Goal: Information Seeking & Learning: Learn about a topic

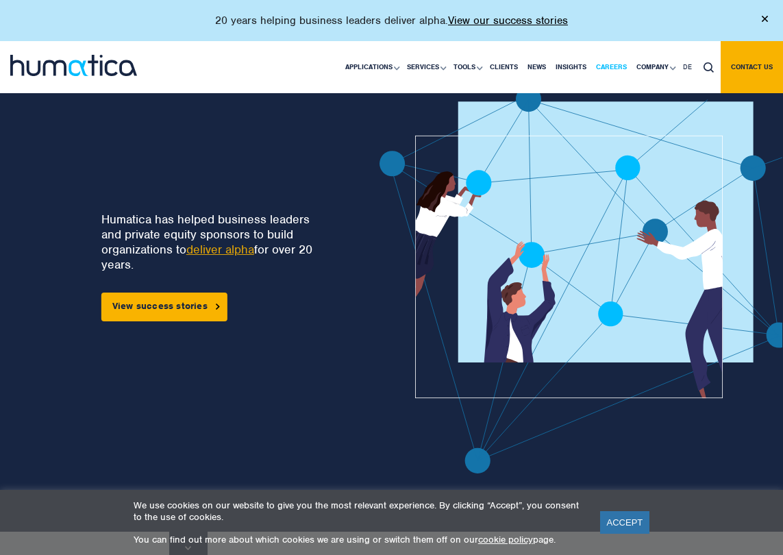
click at [621, 70] on link "Careers" at bounding box center [611, 67] width 40 height 52
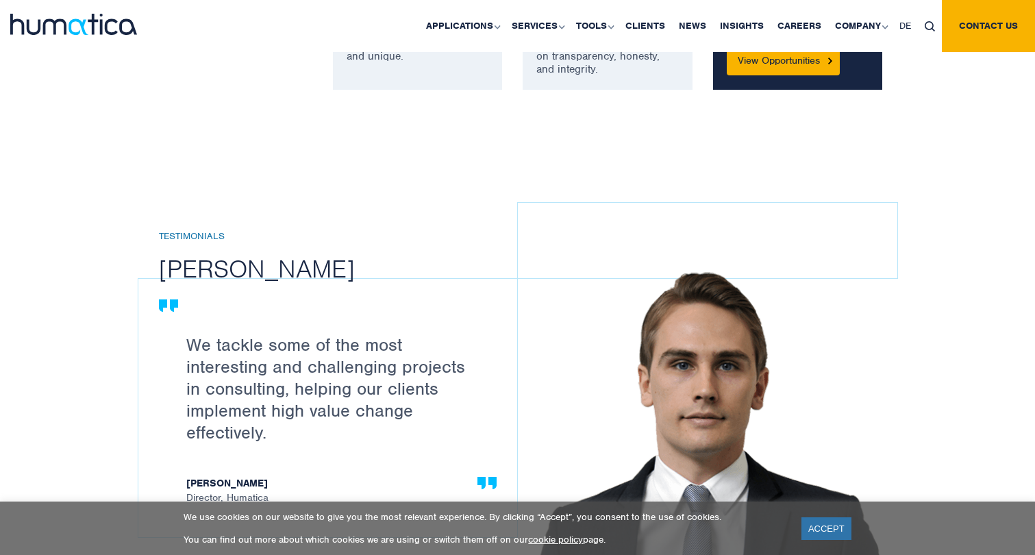
scroll to position [1135, 0]
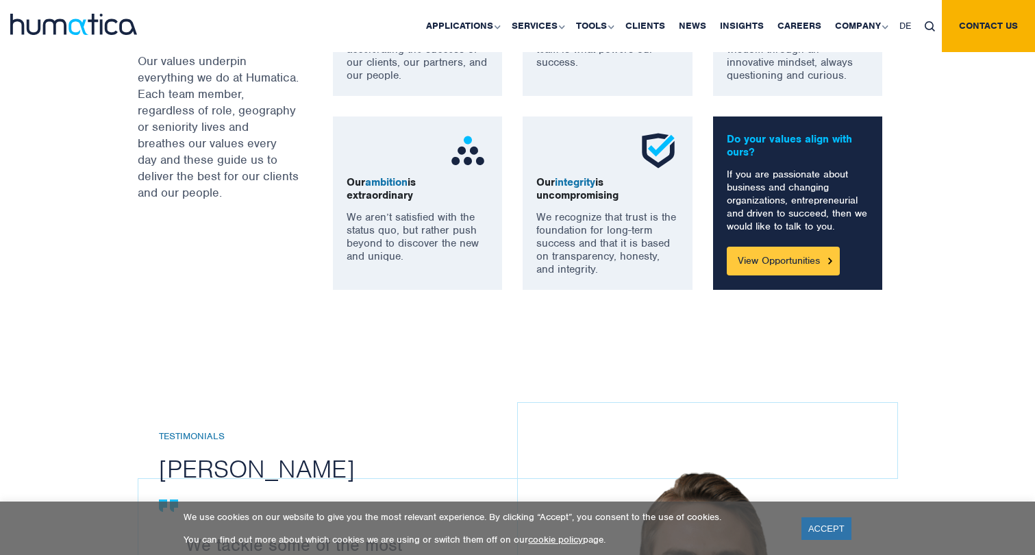
click at [782, 254] on link "View Opportunities" at bounding box center [783, 261] width 113 height 29
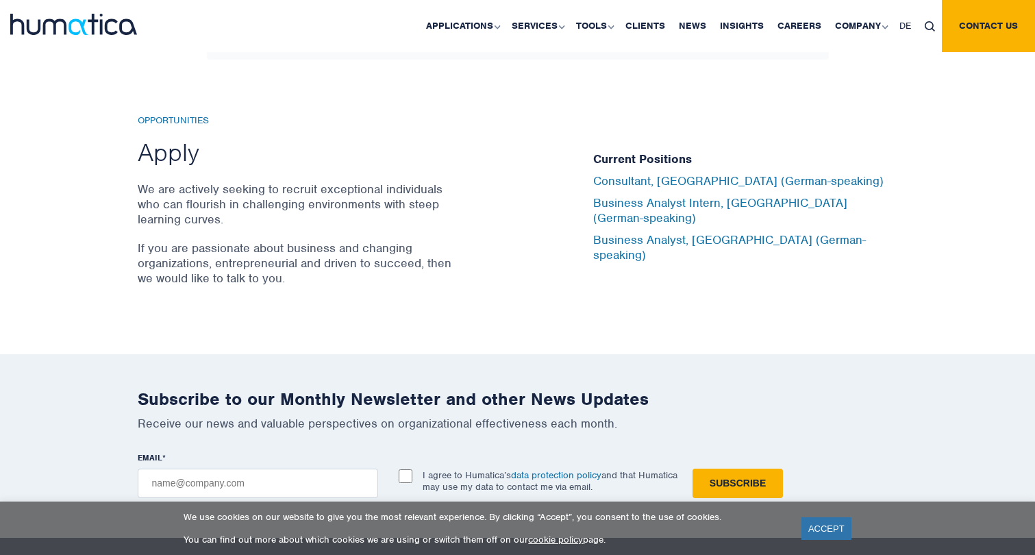
scroll to position [4513, 0]
click at [782, 105] on link "Our People" at bounding box center [862, 108] width 170 height 32
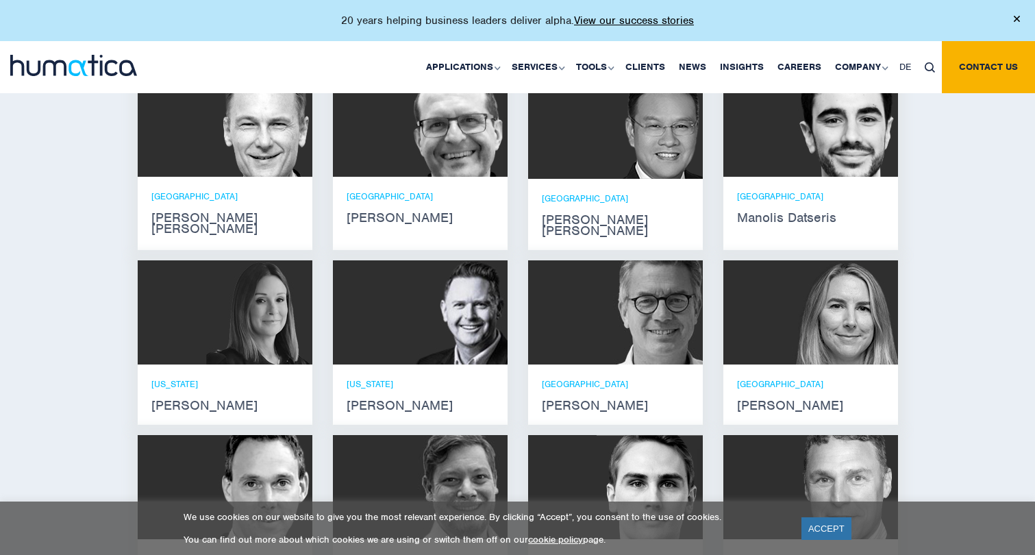
scroll to position [901, 0]
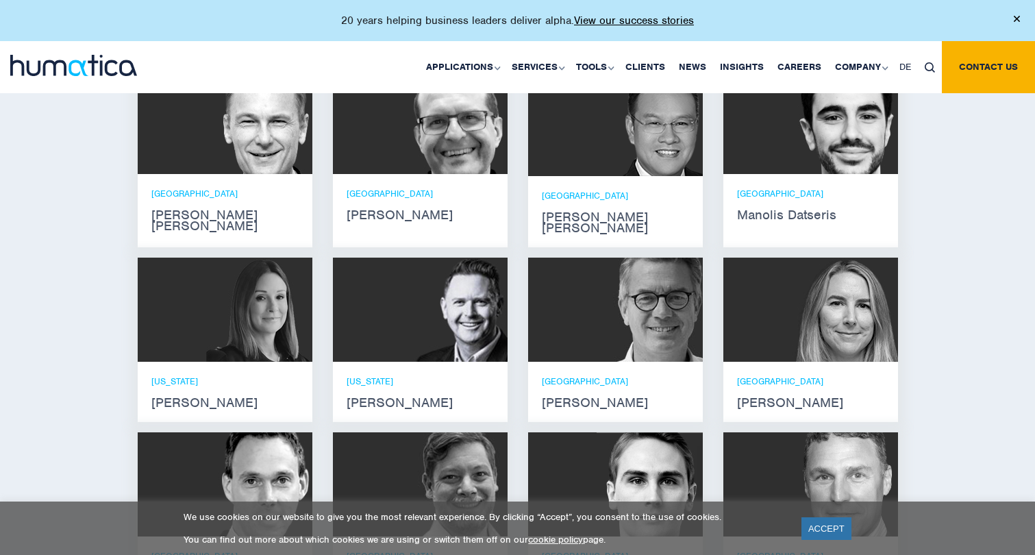
click at [787, 397] on strong "[PERSON_NAME]" at bounding box center [810, 402] width 147 height 11
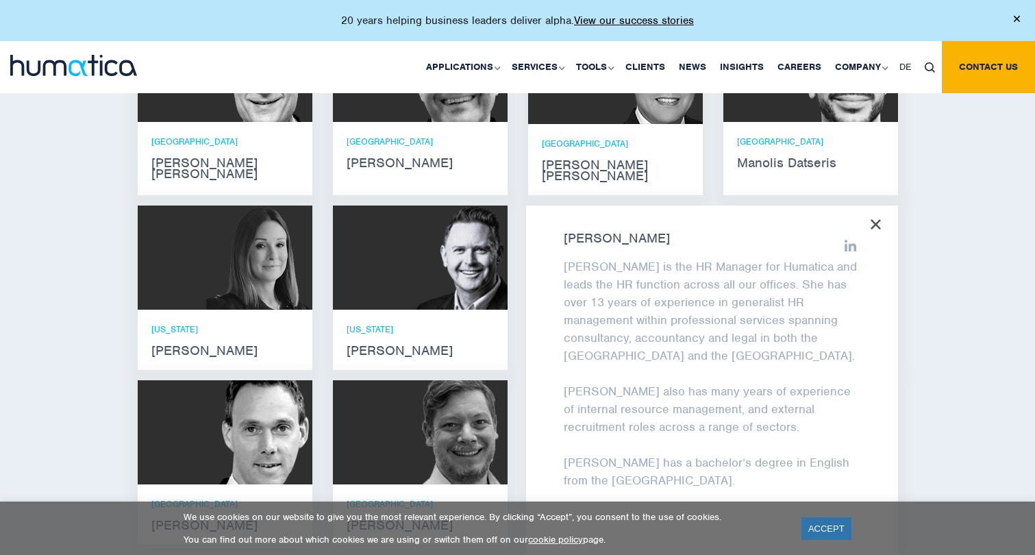
scroll to position [959, 0]
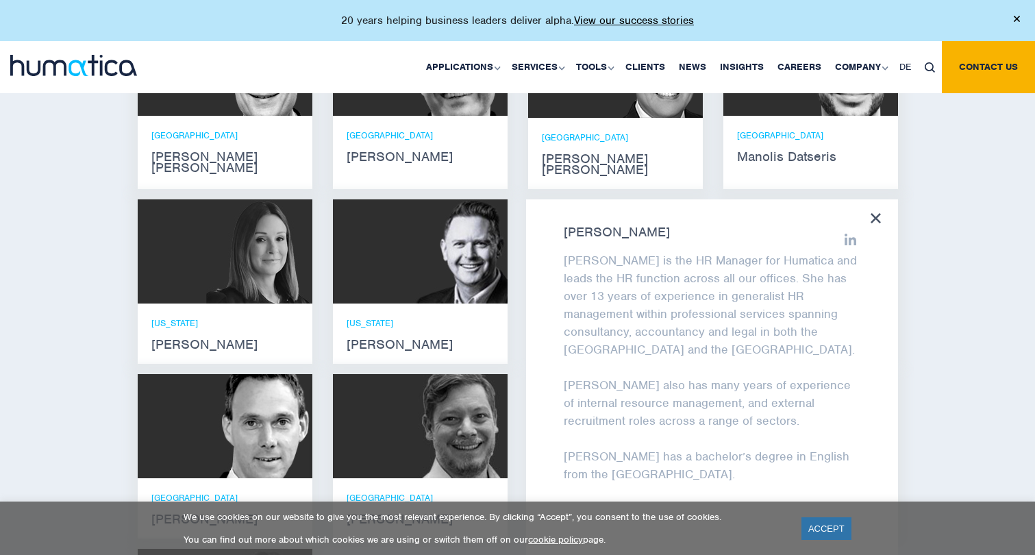
click at [964, 342] on div "Meet our leadership team [PERSON_NAME] [PERSON_NAME] He holds degrees in Electr…" at bounding box center [517, 343] width 1035 height 884
click at [806, 151] on strong "Manolis Datseris" at bounding box center [810, 156] width 147 height 11
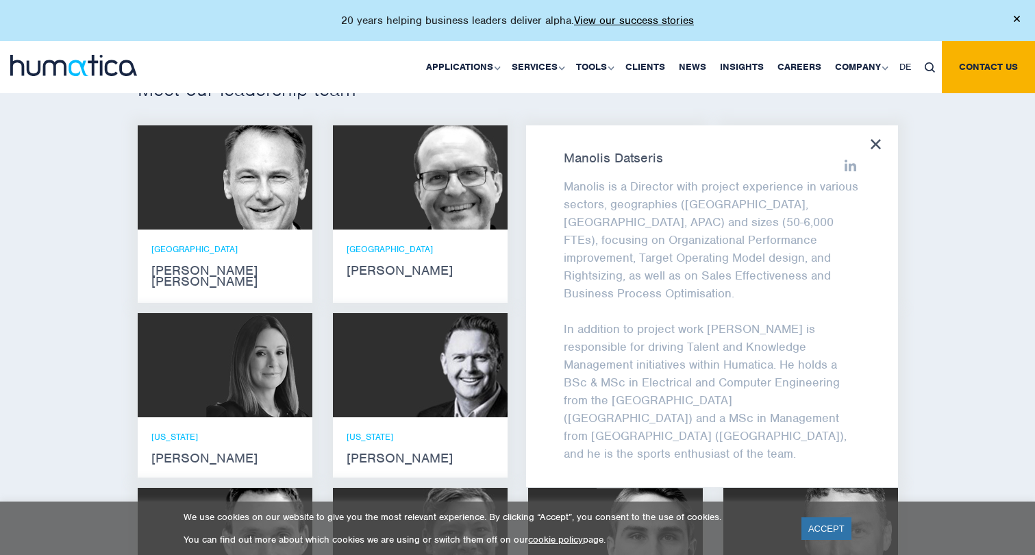
scroll to position [846, 0]
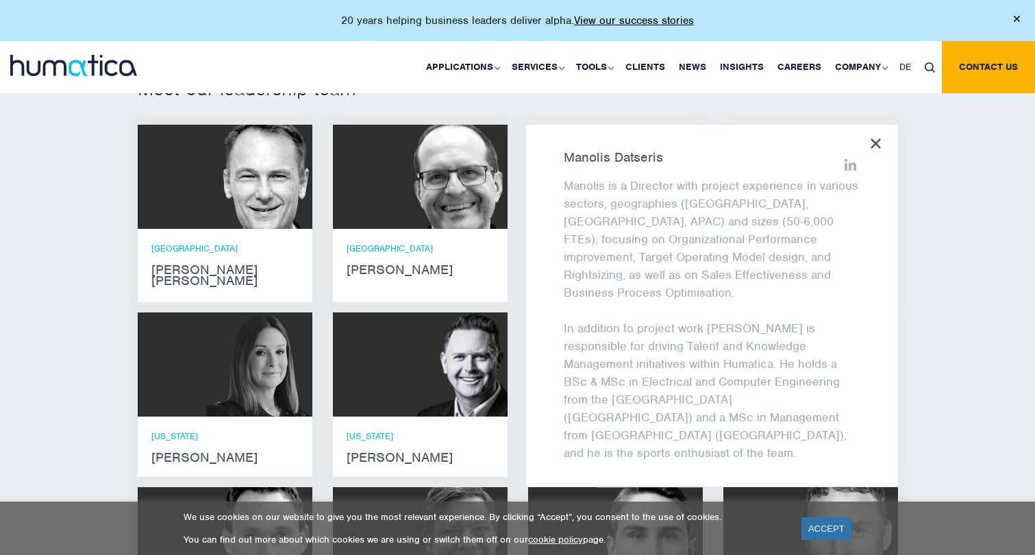
click at [928, 287] on div "Meet our leadership team [PERSON_NAME] [PERSON_NAME] He holds degrees in Electr…" at bounding box center [517, 456] width 1035 height 884
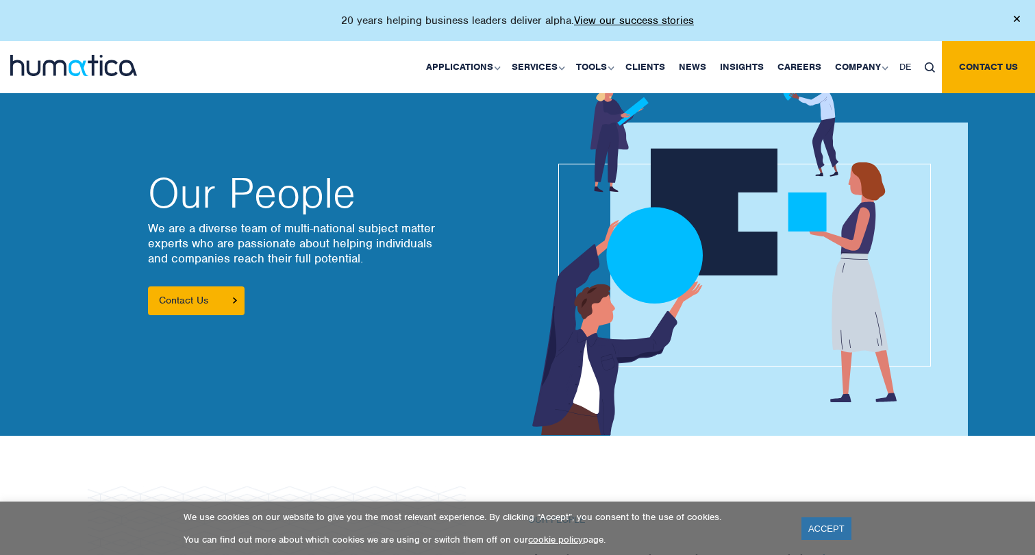
scroll to position [0, 0]
